Goal: Information Seeking & Learning: Learn about a topic

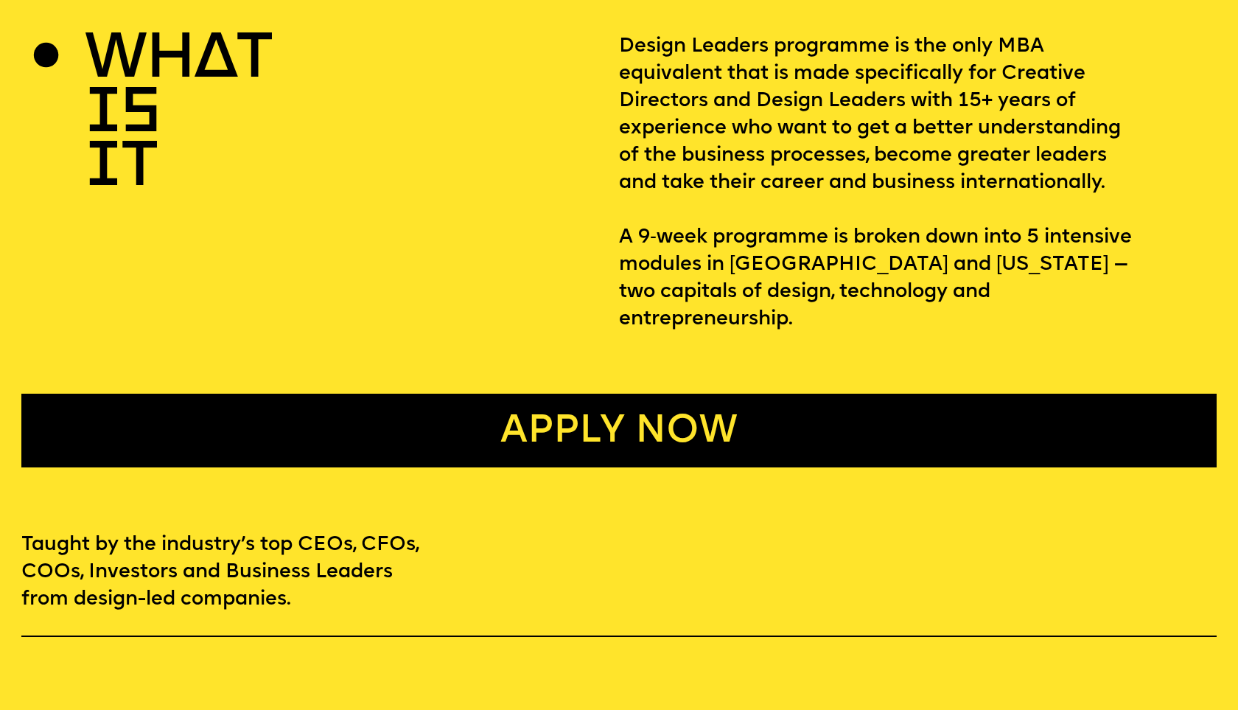
scroll to position [717, 0]
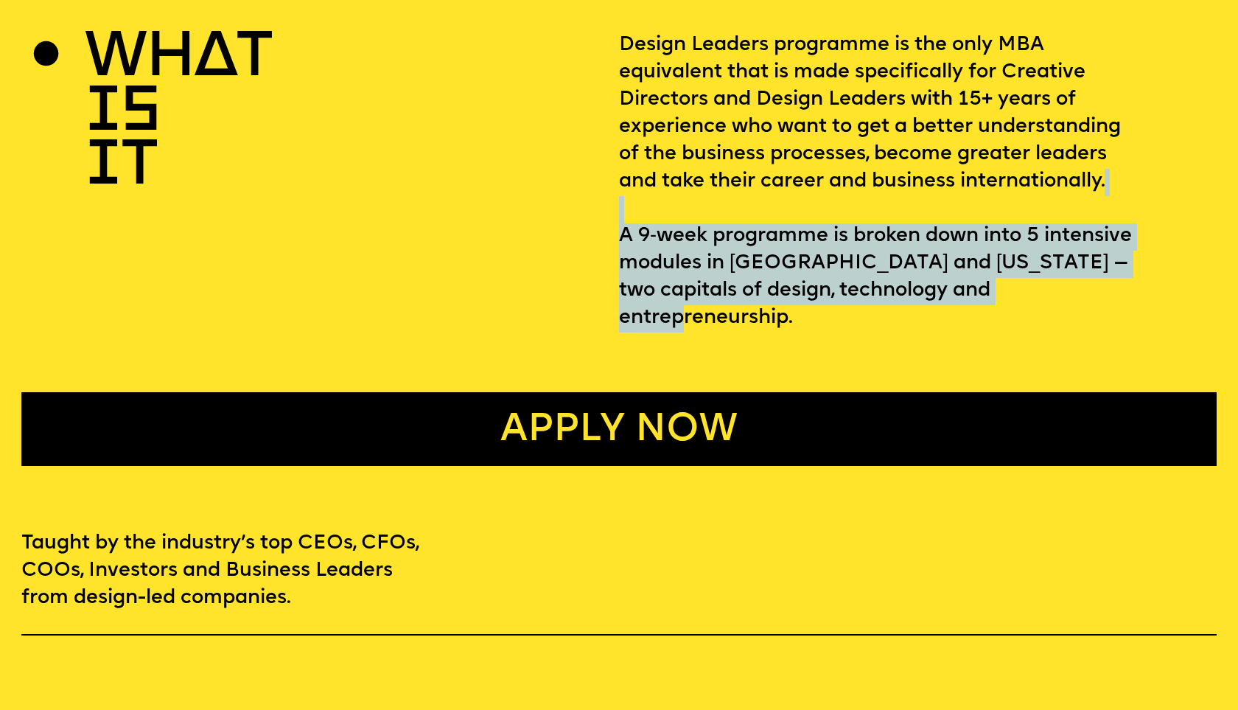
drag, startPoint x: 771, startPoint y: 212, endPoint x: 1079, endPoint y: 298, distance: 319.9
click at [1079, 298] on p "Design Leaders programme is the only MBA equivalent that is made specifically f…" at bounding box center [918, 181] width 598 height 299
drag, startPoint x: 991, startPoint y: 267, endPoint x: 621, endPoint y: 236, distance: 371.3
click at [621, 236] on p "Design Leaders programme is the only MBA equivalent that is made specifically f…" at bounding box center [918, 181] width 598 height 299
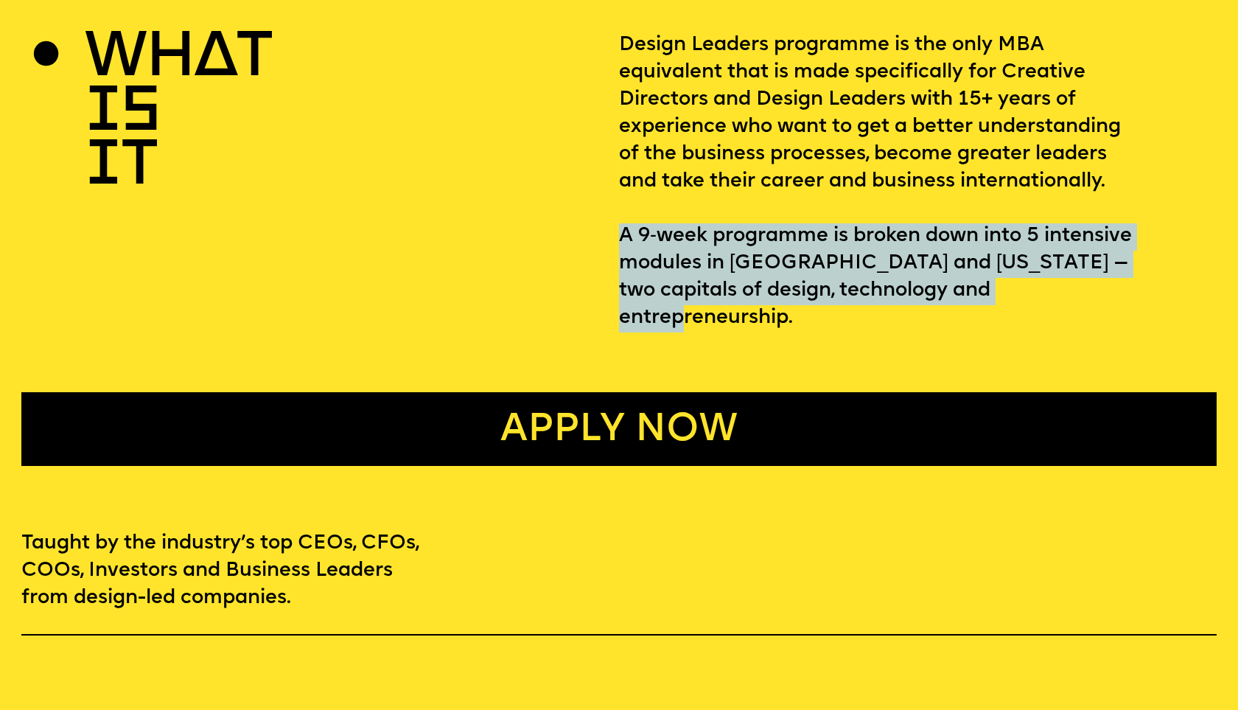
click at [621, 236] on p "Design Leaders programme is the only MBA equivalent that is made specifically f…" at bounding box center [918, 181] width 598 height 299
drag, startPoint x: 621, startPoint y: 236, endPoint x: 1038, endPoint y: 285, distance: 420.0
click at [1038, 285] on p "Design Leaders programme is the only MBA equivalent that is made specifically f…" at bounding box center [918, 181] width 598 height 299
click at [1045, 284] on p "Design Leaders programme is the only MBA equivalent that is made specifically f…" at bounding box center [918, 181] width 598 height 299
drag, startPoint x: 1052, startPoint y: 287, endPoint x: 620, endPoint y: 228, distance: 435.9
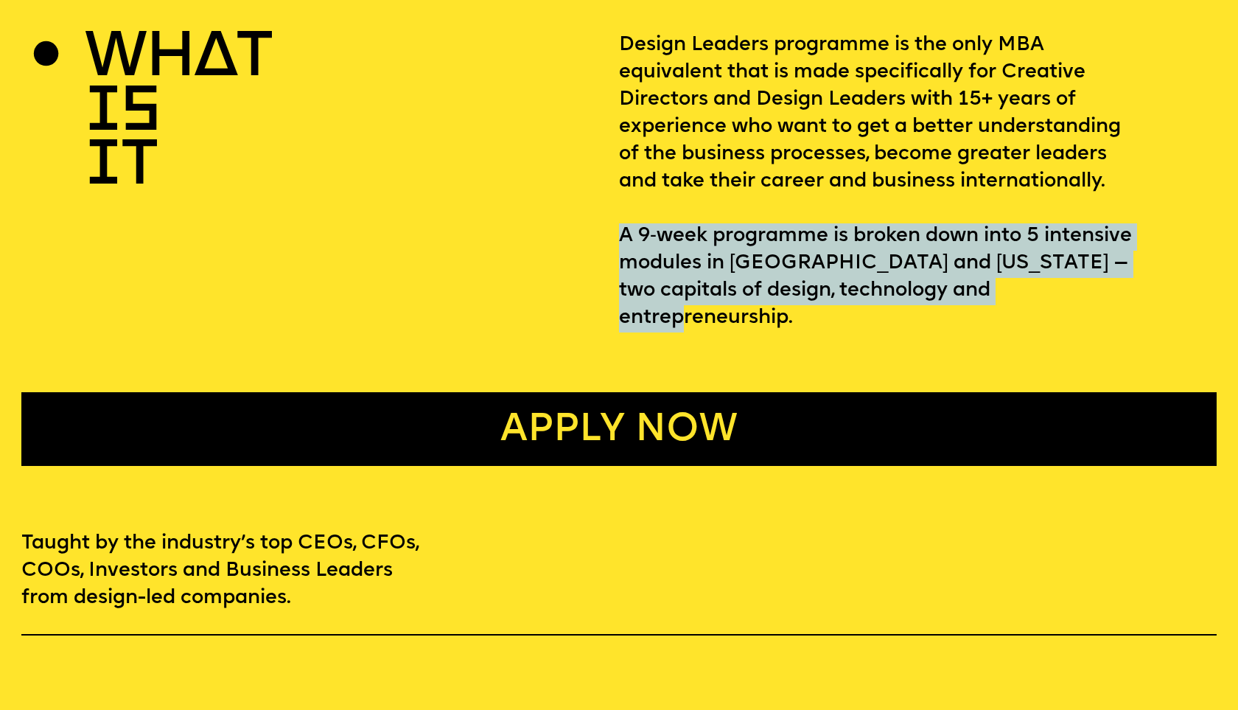
click at [620, 228] on p "Design Leaders programme is the only MBA equivalent that is made specifically f…" at bounding box center [918, 181] width 598 height 299
drag, startPoint x: 620, startPoint y: 228, endPoint x: 975, endPoint y: 280, distance: 359.0
click at [975, 280] on p "Design Leaders programme is the only MBA equivalent that is made specifically f…" at bounding box center [918, 181] width 598 height 299
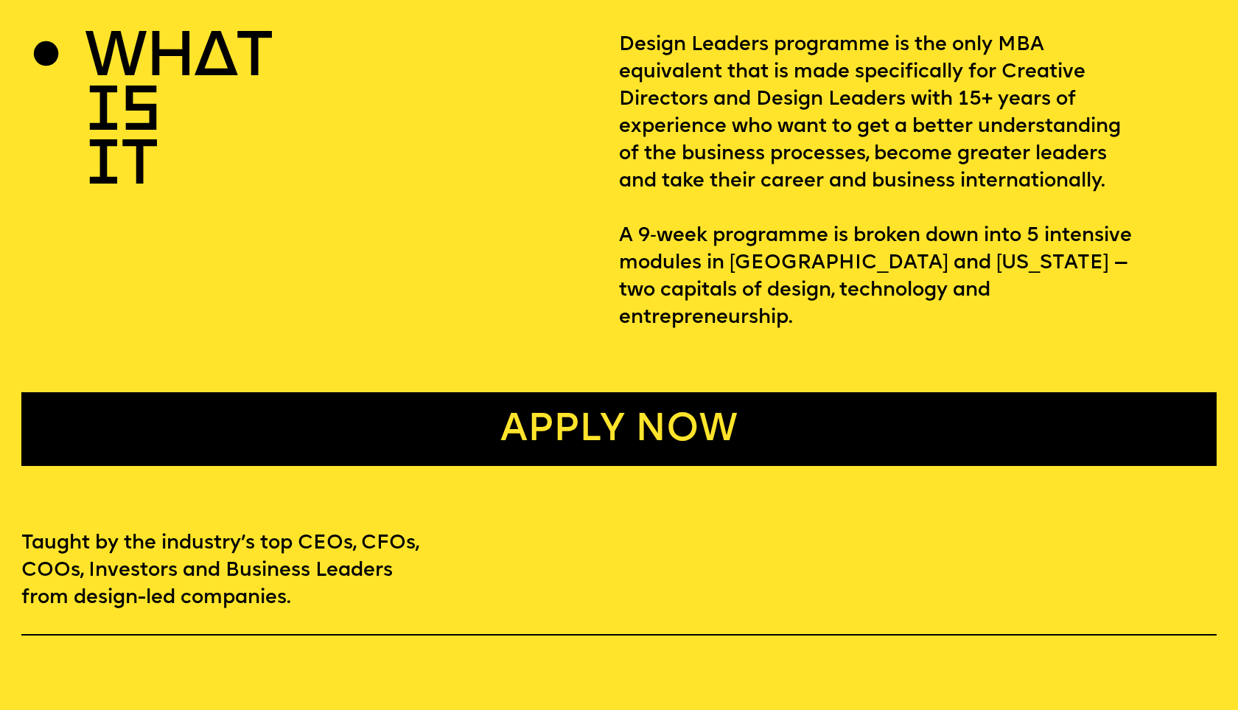
click at [1041, 295] on p "Design Leaders programme is the only MBA equivalent that is made specifically f…" at bounding box center [918, 181] width 598 height 299
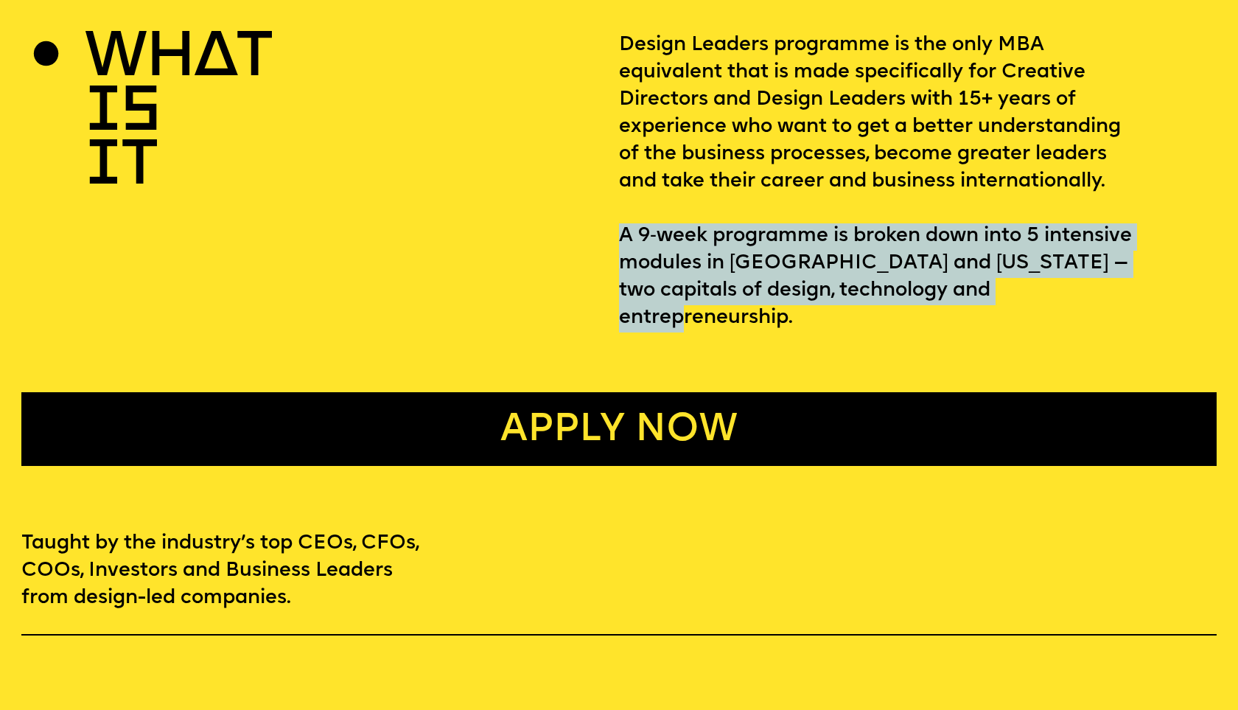
drag, startPoint x: 1047, startPoint y: 296, endPoint x: 623, endPoint y: 231, distance: 429.5
click at [623, 231] on p "Design Leaders programme is the only MBA equivalent that is made specifically f…" at bounding box center [918, 181] width 598 height 299
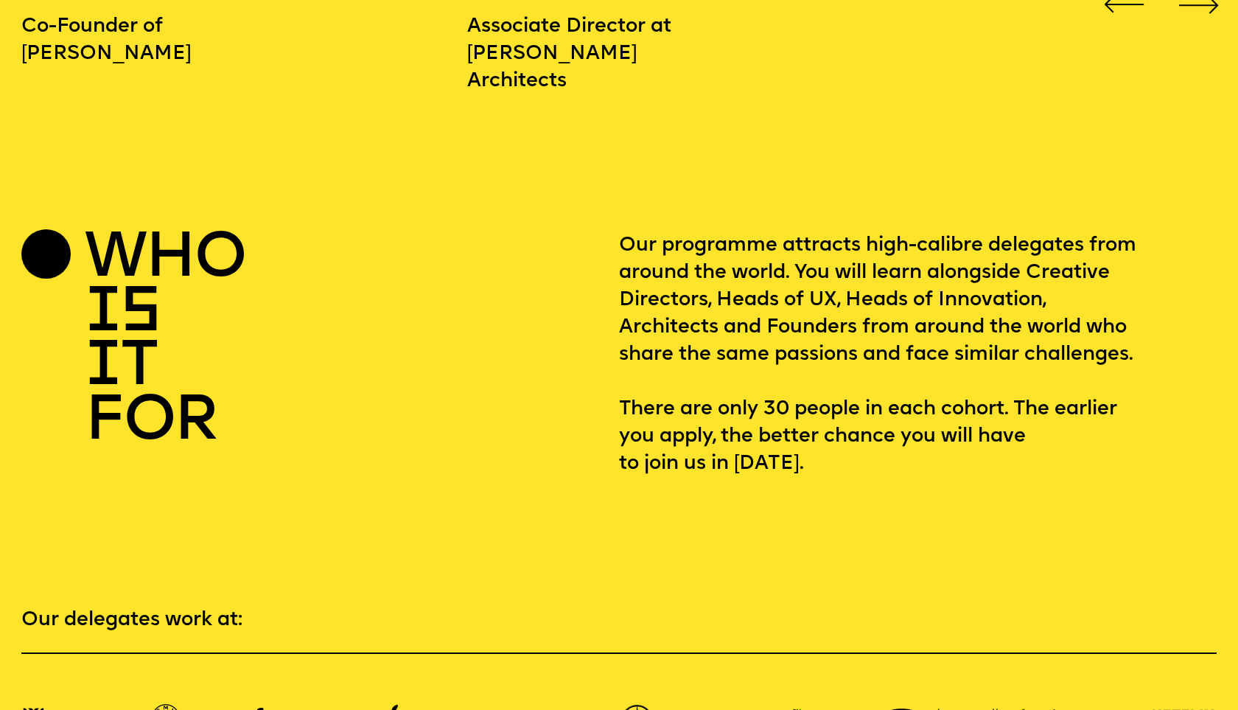
scroll to position [2351, 0]
